Goal: Information Seeking & Learning: Find specific fact

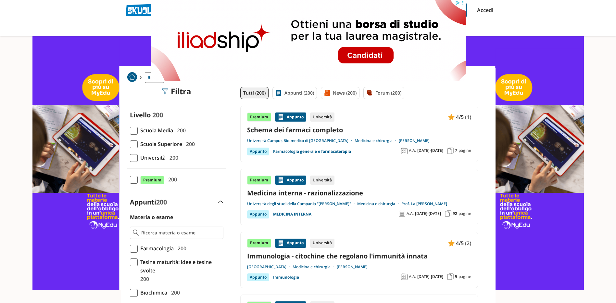
drag, startPoint x: 602, startPoint y: 5, endPoint x: 571, endPoint y: 25, distance: 36.4
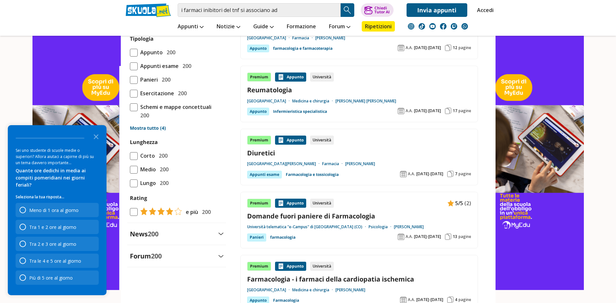
scroll to position [604, 0]
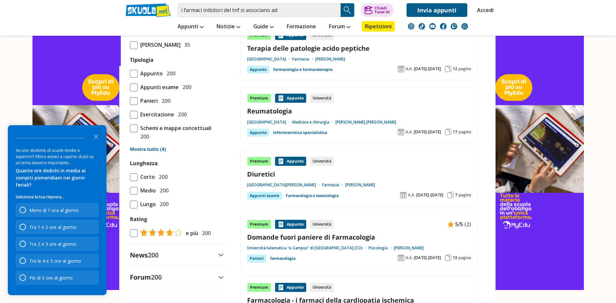
click at [275, 111] on link "Reumatologia" at bounding box center [359, 111] width 224 height 9
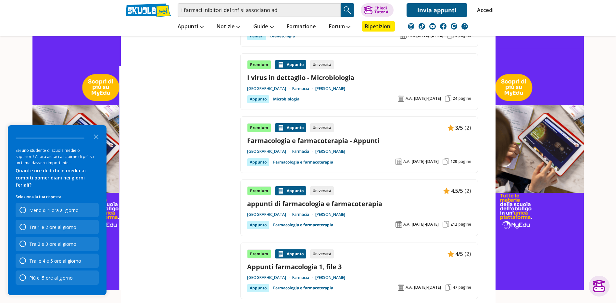
scroll to position [1007, 0]
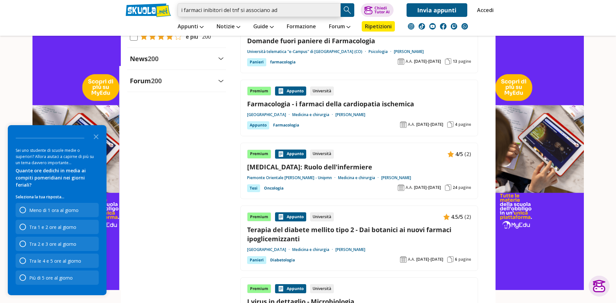
drag, startPoint x: 285, startPoint y: 11, endPoint x: 162, endPoint y: -5, distance: 123.4
click at [162, 0] on html "i farmaci inibitori del tnf si associano ad Trova un tutor esperto su questo ar…" at bounding box center [308, 2] width 616 height 1605
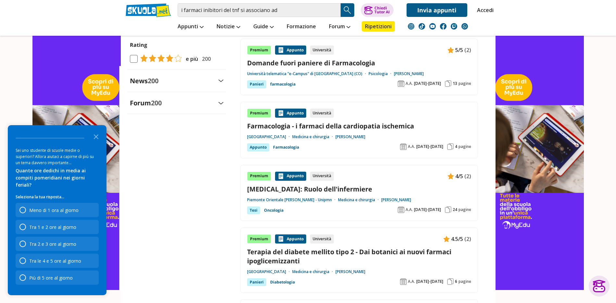
click at [150, 107] on label "Forum 200" at bounding box center [146, 102] width 32 height 9
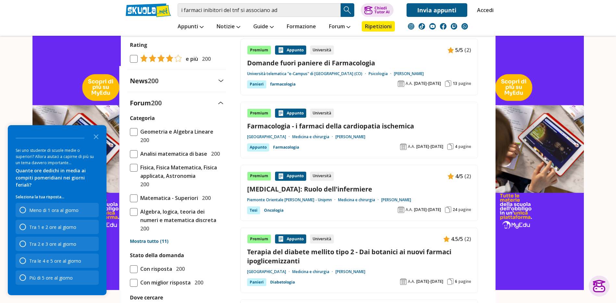
click at [169, 107] on div "Forum 200" at bounding box center [176, 102] width 99 height 9
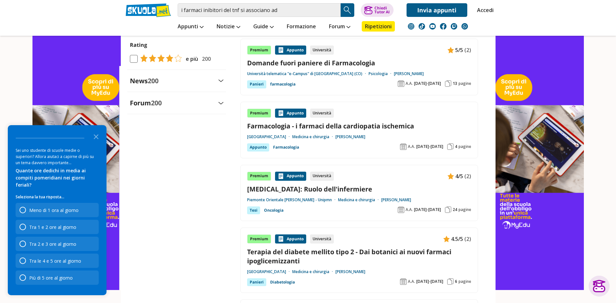
click at [181, 253] on aside "Filtra 0 Livello 200 Scuola Media 200 Scuola Superiore 200" at bounding box center [173, 48] width 105 height 1317
